Goal: Answer question/provide support

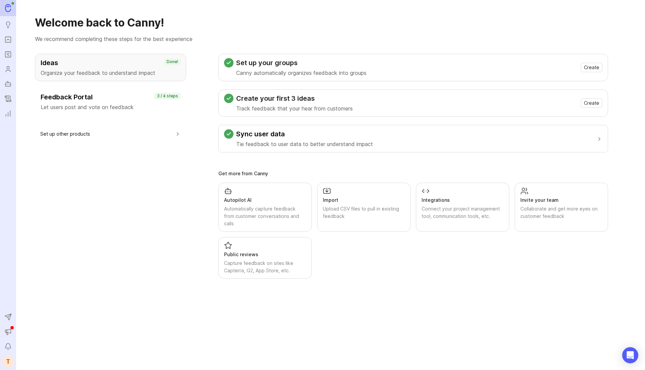
click at [6, 39] on icon "Portal" at bounding box center [7, 40] width 7 height 8
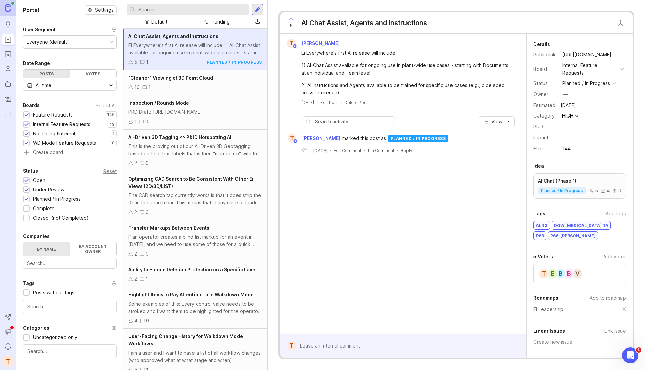
click at [11, 58] on icon "Roadmaps" at bounding box center [7, 54] width 7 height 8
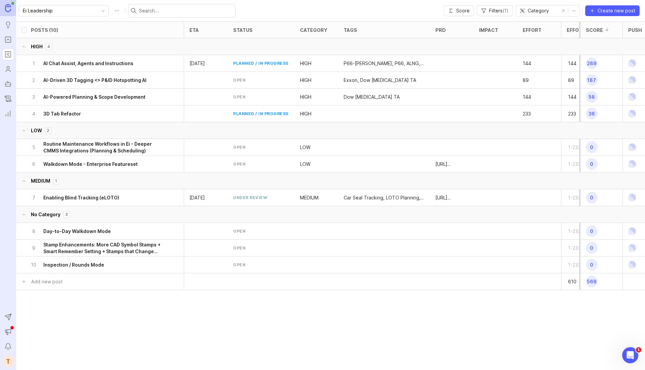
click at [90, 87] on div "2 AI-Driven 3D Tagging <> P&ID Hotspotting AI" at bounding box center [98, 80] width 134 height 16
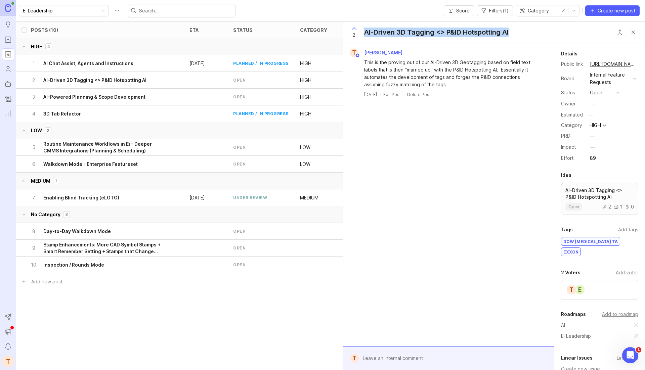
drag, startPoint x: 512, startPoint y: 34, endPoint x: 364, endPoint y: 35, distance: 147.5
click at [364, 35] on div "2 AI-Driven 3D Tagging <> P&ID Hotspotting AI" at bounding box center [427, 32] width 169 height 21
copy div "AI-Driven 3D Tagging <> P&ID Hotspotting AI"
click at [180, 132] on button "LOW 2" at bounding box center [336, 130] width 640 height 17
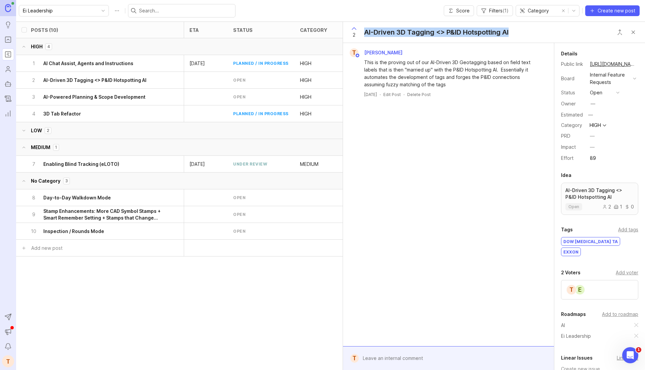
click at [178, 131] on button "LOW 2" at bounding box center [336, 130] width 640 height 17
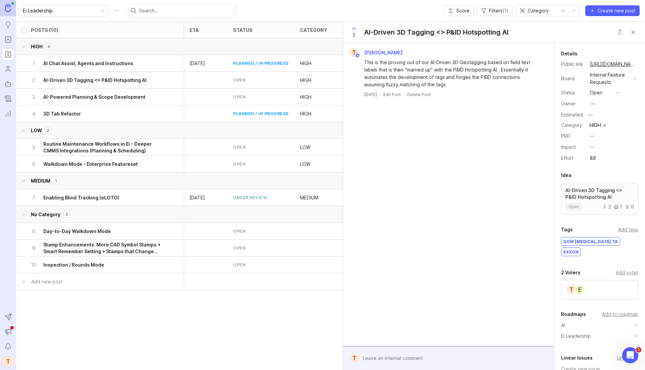
click at [98, 9] on icon "toggle icon" at bounding box center [103, 10] width 11 height 5
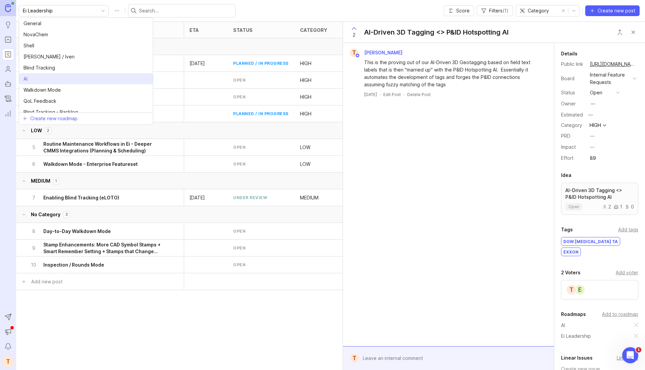
click at [55, 78] on li "AI" at bounding box center [86, 78] width 134 height 11
type input "AI"
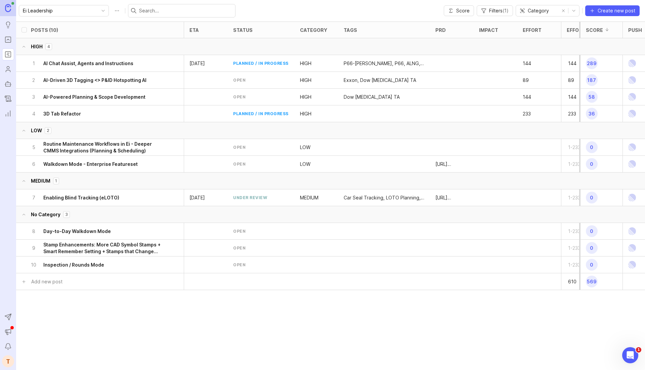
click at [122, 67] on div "1 AI Chat Assist, Agents and Instructions" at bounding box center [98, 63] width 134 height 16
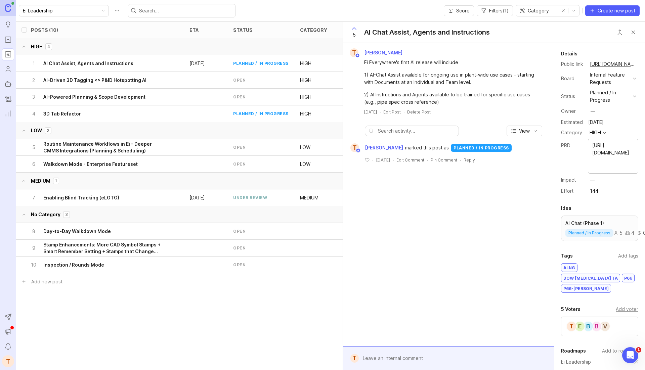
type textarea "[URL][DOMAIN_NAME]"
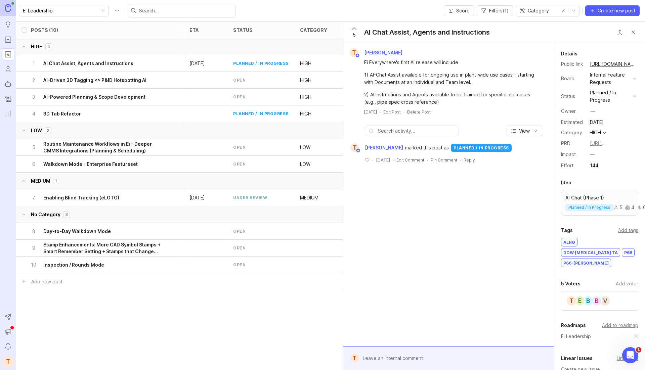
click at [539, 183] on div "T [PERSON_NAME] Ei Everywhere's first AI release will include 1) AI-Chat Assist…" at bounding box center [448, 194] width 211 height 303
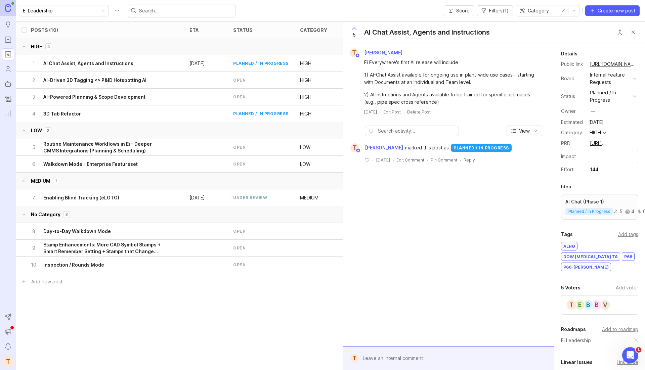
click at [514, 222] on div "T [PERSON_NAME] Ei Everywhere's first AI release will include 1) AI-Chat Assist…" at bounding box center [448, 194] width 211 height 303
click at [120, 79] on h6 "AI-Driven 3D Tagging <> P&ID Hotspotting AI" at bounding box center [94, 80] width 103 height 7
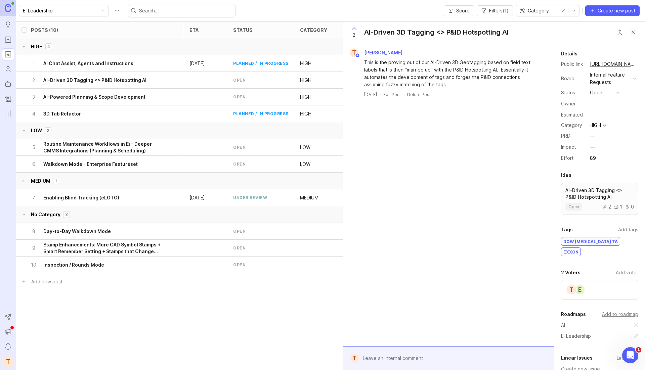
click at [115, 95] on h6 "AI-Powered Planning & Scope Development" at bounding box center [94, 97] width 102 height 7
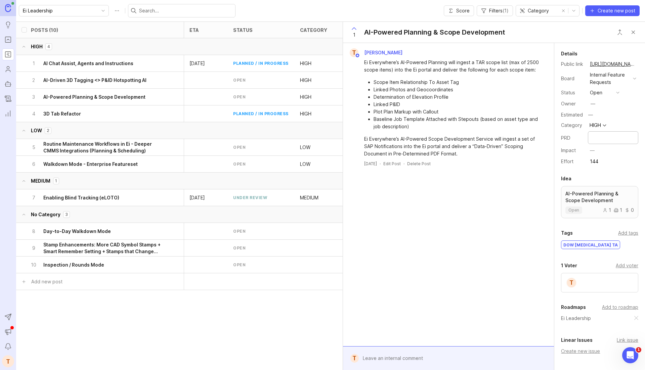
type textarea "[URL][DOMAIN_NAME]"
click at [304, 338] on div "Posts (10) eta status category tags PRD Impact Effort Effort Score Push HIGH 4 …" at bounding box center [330, 196] width 629 height 349
click at [636, 33] on button "Close button" at bounding box center [633, 32] width 13 height 13
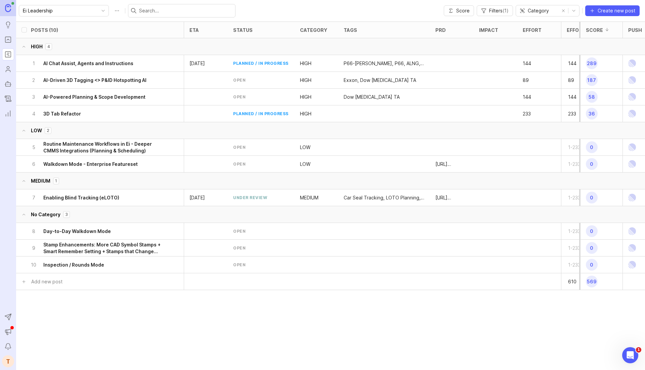
click at [80, 6] on div "Ei Leadership" at bounding box center [64, 10] width 90 height 11
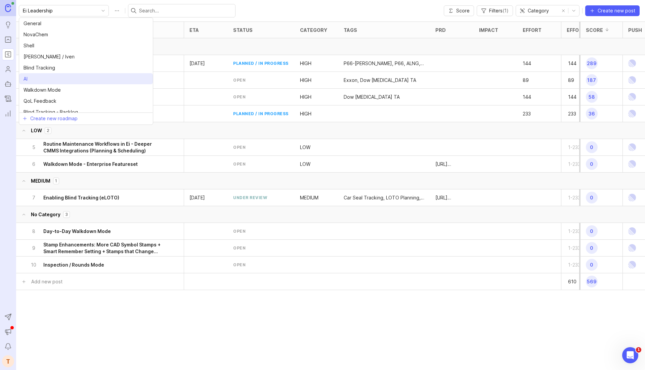
click at [51, 75] on li "AI" at bounding box center [86, 78] width 134 height 11
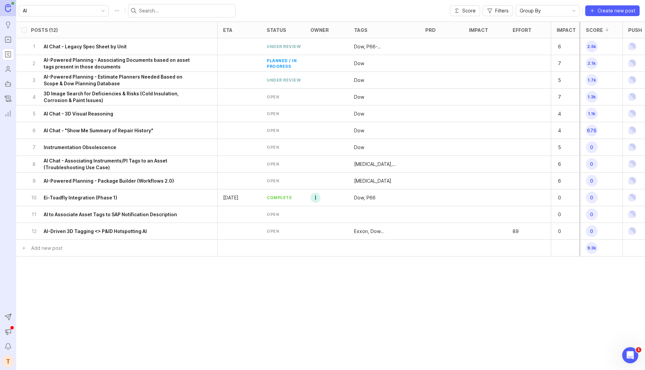
click at [111, 215] on h6 "AI to Associate Asset Tags to SAP Notification Description" at bounding box center [110, 214] width 133 height 7
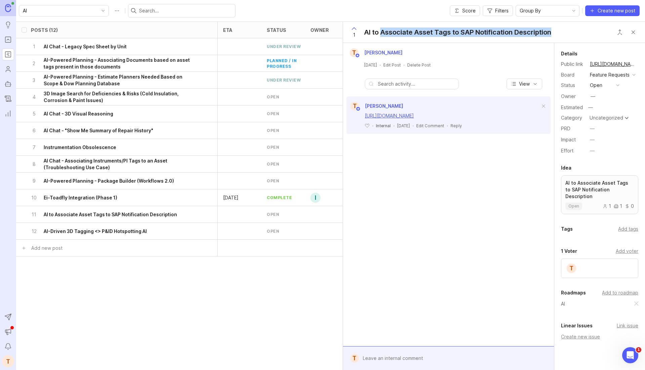
drag, startPoint x: 382, startPoint y: 34, endPoint x: 552, endPoint y: 36, distance: 170.4
click at [551, 36] on div "AI to Associate Asset Tags to SAP Notification Description" at bounding box center [457, 32] width 187 height 9
copy div "Associate Asset Tags to SAP Notification Description"
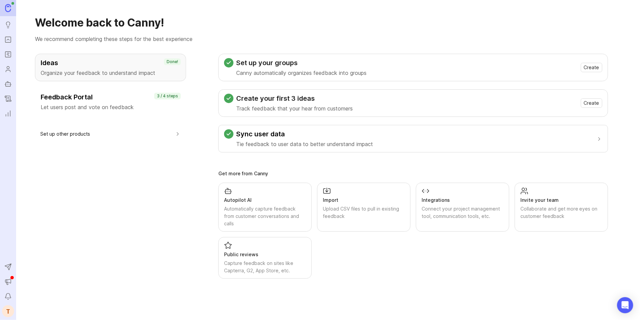
click at [7, 40] on icon "Portal" at bounding box center [8, 39] width 2 height 1
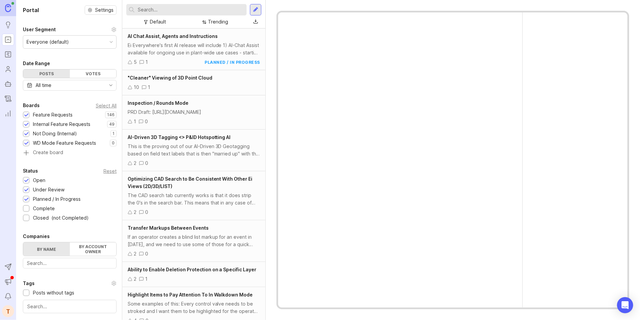
click at [146, 8] on input "text" at bounding box center [191, 9] width 106 height 7
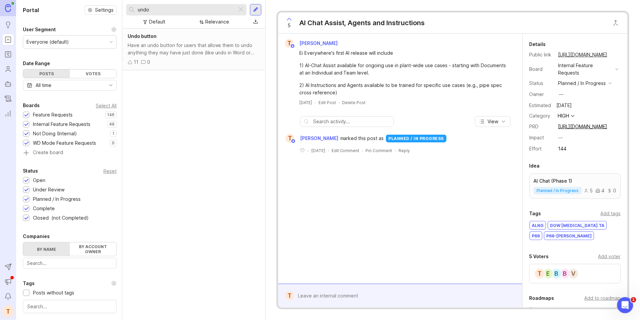
type input "undo"
click at [159, 38] on div "Undo button" at bounding box center [194, 36] width 132 height 7
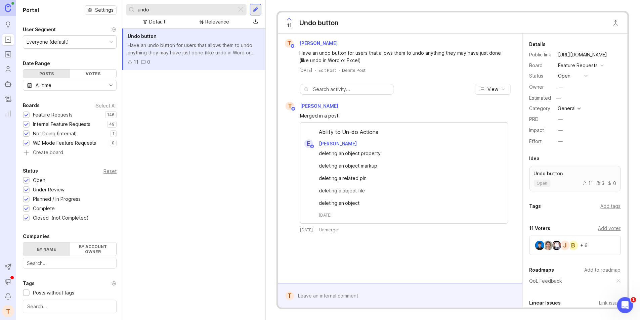
click at [609, 226] on div "Add voter" at bounding box center [610, 228] width 23 height 7
click at [574, 242] on input "text" at bounding box center [575, 242] width 83 height 7
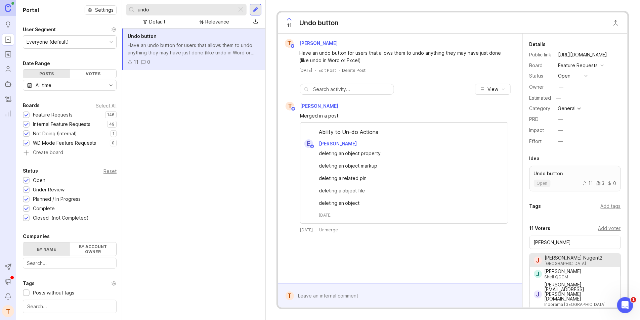
type input "James Nugent2"
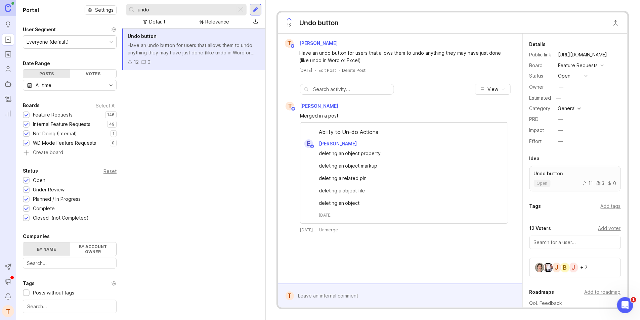
click at [613, 55] on button "copy icon" at bounding box center [614, 54] width 9 height 9
click at [593, 53] on link "https://feedback.env-int.com/feature-requests/p/undo-button" at bounding box center [583, 54] width 53 height 9
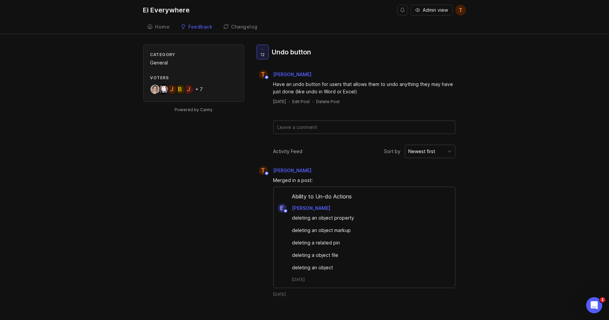
click at [334, 82] on div "Have an undo button for users that allows them to undo anything they may have j…" at bounding box center [364, 88] width 182 height 15
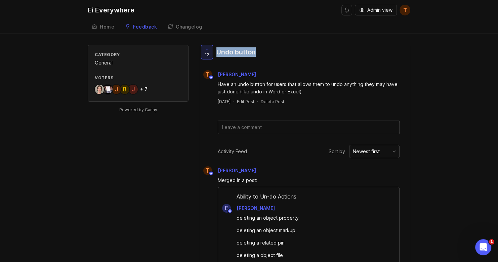
drag, startPoint x: 248, startPoint y: 49, endPoint x: 214, endPoint y: 51, distance: 33.6
click at [214, 51] on div "12 Undo button" at bounding box center [230, 55] width 62 height 20
drag, startPoint x: 151, startPoint y: 87, endPoint x: 114, endPoint y: 88, distance: 36.6
click at [114, 88] on div "J b J + 7" at bounding box center [138, 89] width 87 height 11
click at [151, 91] on div "J b J + 7" at bounding box center [138, 89] width 87 height 11
